Goal: Information Seeking & Learning: Learn about a topic

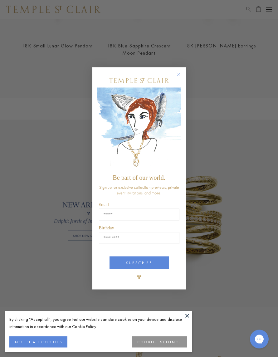
scroll to position [277, 0]
click at [181, 73] on circle "Close dialog" at bounding box center [178, 74] width 7 height 7
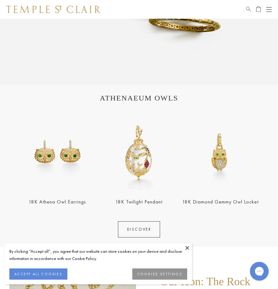
scroll to position [496, 0]
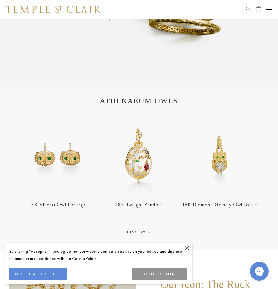
click at [226, 205] on link "18K Diamond Gemmy Owl Locket" at bounding box center [220, 204] width 76 height 7
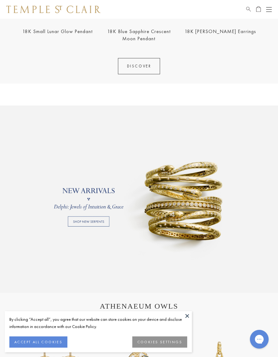
scroll to position [317, 0]
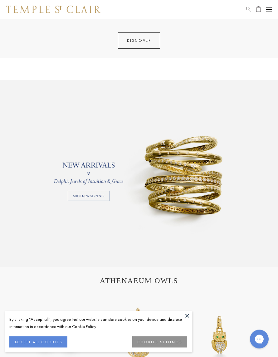
click at [92, 197] on link at bounding box center [139, 173] width 278 height 187
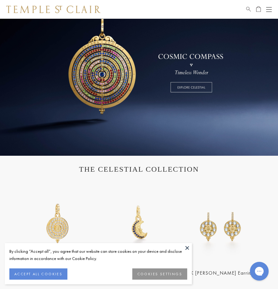
scroll to position [50, 0]
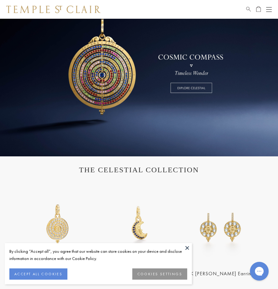
click at [196, 87] on link at bounding box center [139, 62] width 278 height 187
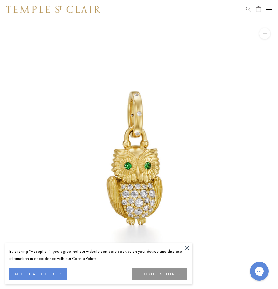
click at [185, 250] on button at bounding box center [186, 247] width 9 height 9
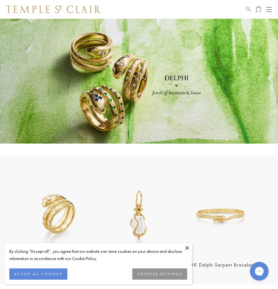
click at [187, 251] on button at bounding box center [186, 247] width 9 height 9
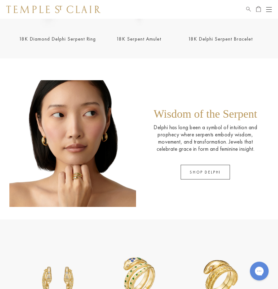
scroll to position [203, 0]
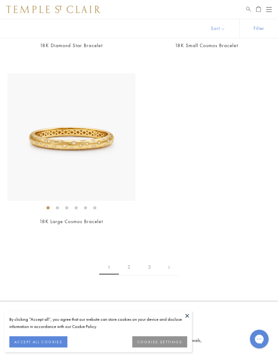
scroll to position [4487, 0]
click at [130, 261] on link "2" at bounding box center [129, 266] width 20 height 17
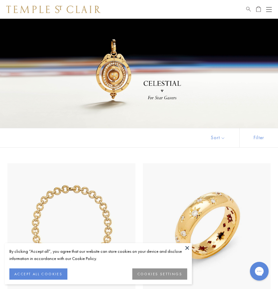
click at [185, 250] on button at bounding box center [186, 247] width 9 height 9
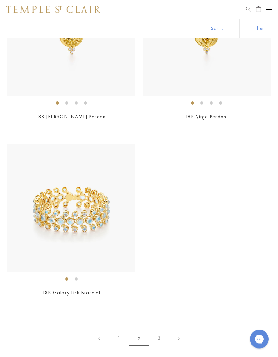
scroll to position [4468, 0]
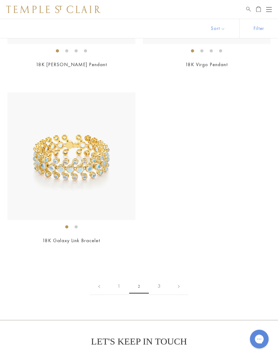
click at [160, 278] on link "3" at bounding box center [159, 286] width 20 height 17
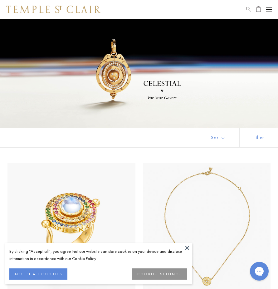
click at [188, 249] on button at bounding box center [186, 247] width 9 height 9
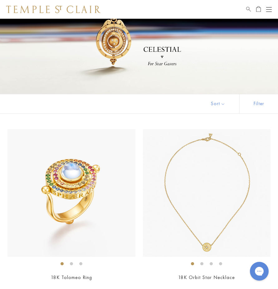
scroll to position [31, 0]
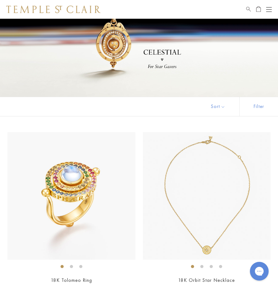
click at [269, 9] on div "Open navigation" at bounding box center [269, 9] width 6 height 0
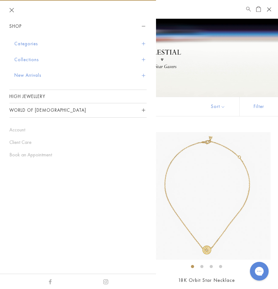
click at [35, 59] on button "Collections" at bounding box center [80, 60] width 132 height 16
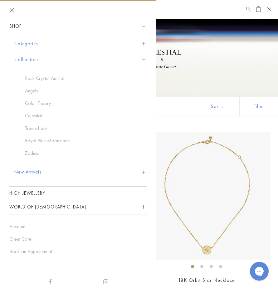
click at [60, 141] on link "Royal Blue Moonstone" at bounding box center [82, 140] width 115 height 7
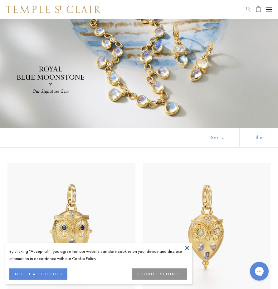
click at [187, 250] on button at bounding box center [186, 247] width 9 height 9
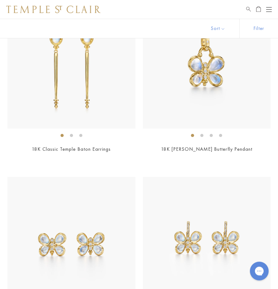
scroll to position [2977, 0]
click at [267, 11] on button "Open navigation" at bounding box center [269, 9] width 6 height 7
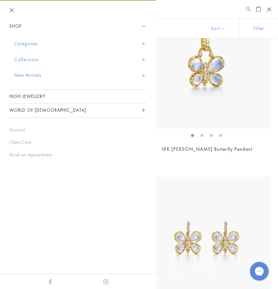
click at [38, 42] on button "Categories" at bounding box center [80, 44] width 132 height 16
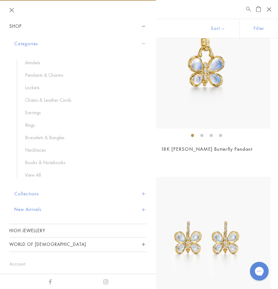
click at [60, 73] on link "Pendants & Charms" at bounding box center [82, 75] width 115 height 7
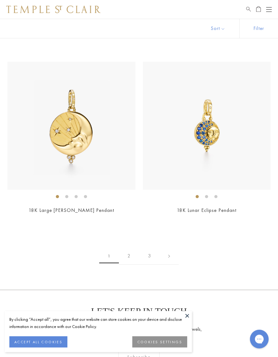
scroll to position [5488, 0]
click at [132, 247] on link "2" at bounding box center [129, 255] width 20 height 17
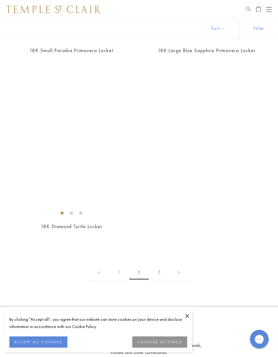
scroll to position [4962, 0]
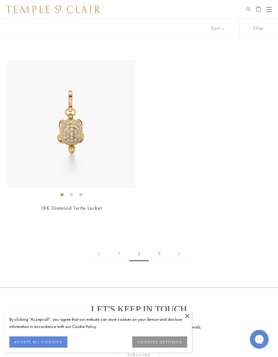
click at [159, 245] on link "3" at bounding box center [159, 253] width 20 height 17
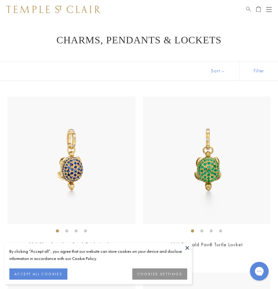
click at [189, 244] on button at bounding box center [186, 247] width 9 height 9
